Goal: Find contact information

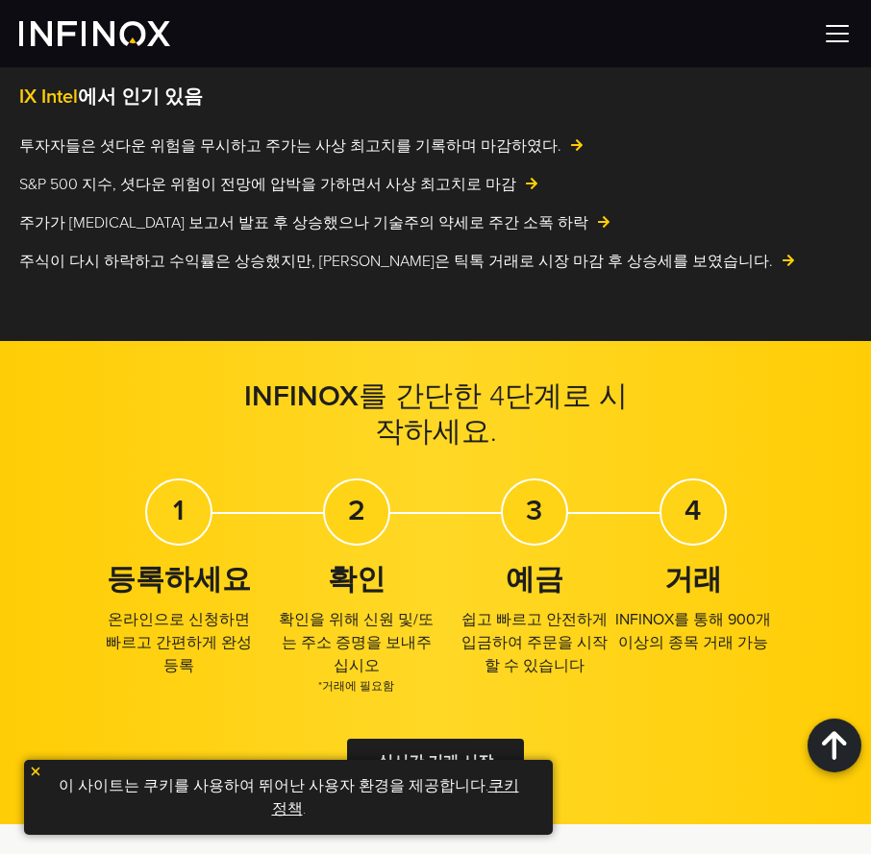
scroll to position [4733, 0]
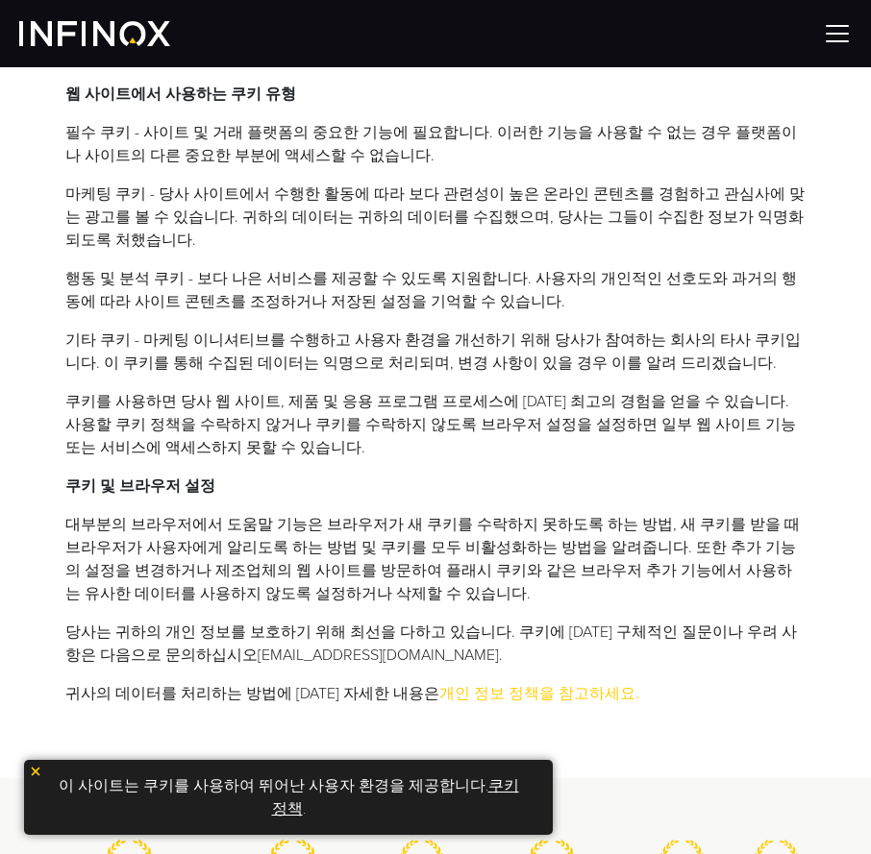
scroll to position [673, 0]
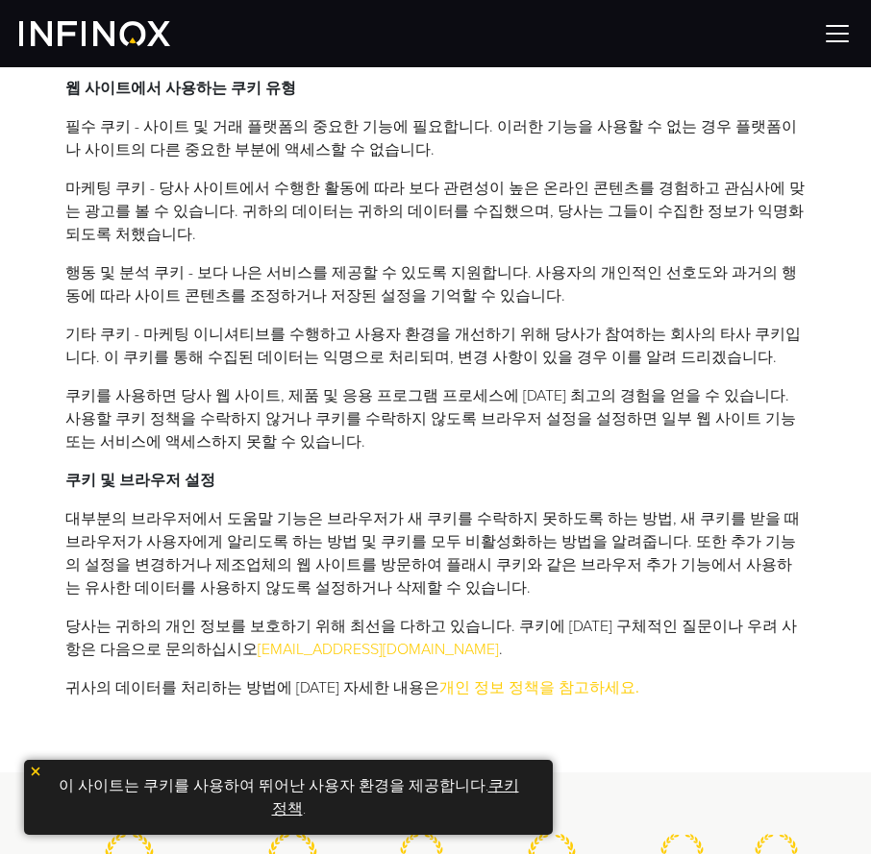
click at [264, 640] on link "[EMAIL_ADDRESS][DOMAIN_NAME]" at bounding box center [378, 649] width 241 height 19
drag, startPoint x: 345, startPoint y: 619, endPoint x: 183, endPoint y: 624, distance: 162.5
click at [183, 624] on li "당사는 귀하의 개인 정보를 보호하기 위해 최선을 다하고 있습니다. 쿠키에 [DATE] 구체적인 질문이나 우려 사항은 다음으로 문의하십시오 [E…" at bounding box center [435, 638] width 740 height 46
copy li "[EMAIL_ADDRESS][DOMAIN_NAME] ."
